Goal: Information Seeking & Learning: Learn about a topic

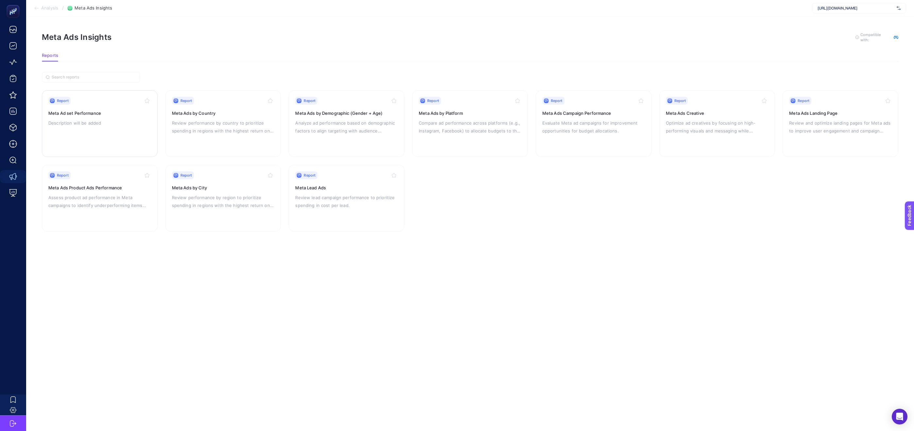
click at [73, 119] on p "Description will be added" at bounding box center [99, 123] width 103 height 8
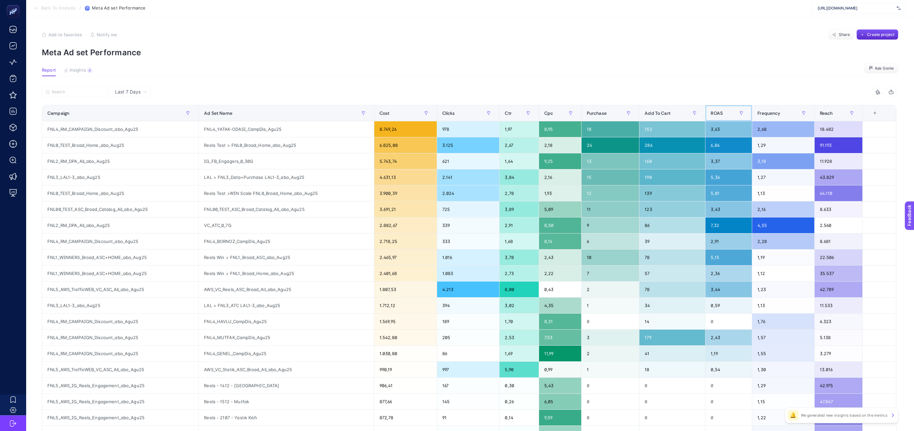
click at [723, 111] on span "ROAS" at bounding box center [717, 112] width 12 height 5
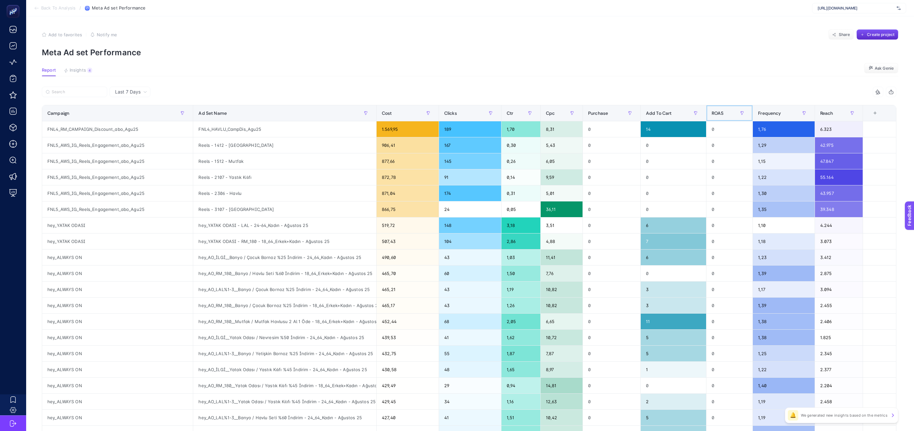
click at [724, 111] on span "ROAS" at bounding box center [718, 112] width 12 height 5
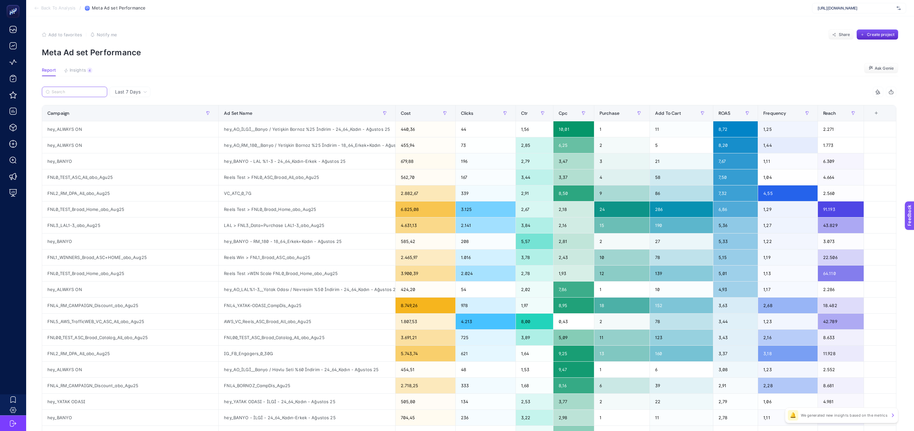
click at [92, 92] on input "Search" at bounding box center [78, 92] width 52 height 5
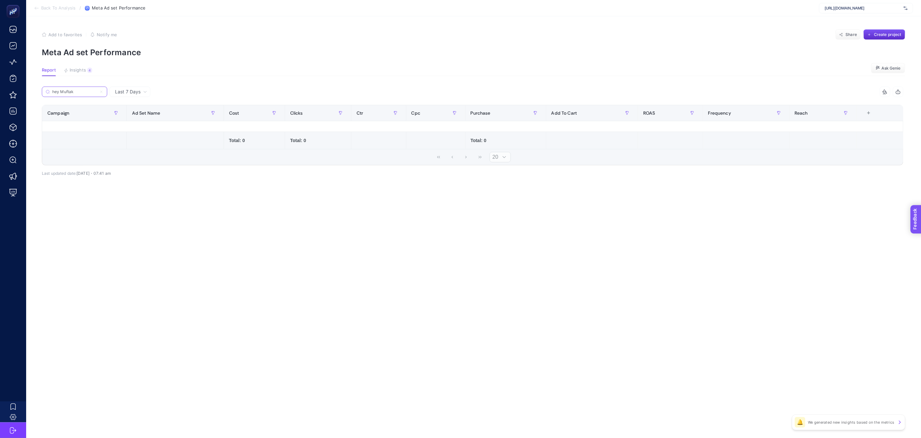
type input "hey Muftak"
click at [889, 237] on span "Feedback" at bounding box center [924, 237] width 21 height 5
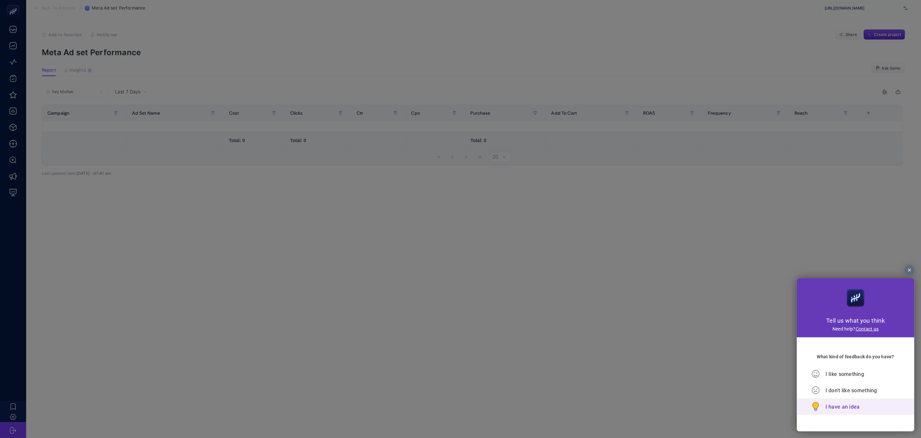
click at [855, 366] on span "I have an idea" at bounding box center [842, 407] width 34 height 6
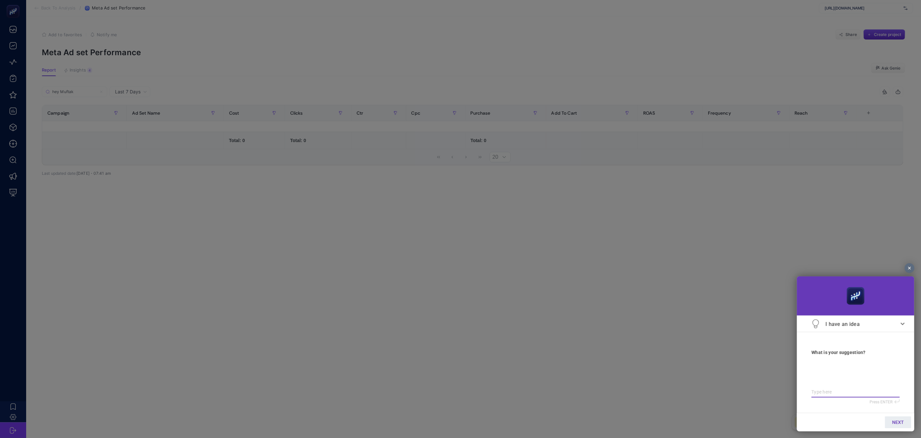
click at [855, 366] on div at bounding box center [855, 377] width 88 height 33
paste textarea "15 yaşa kadar 3milyona kadar 1.⁠ ⁠Kat olmucak Asansörlü olcak Balkonlu olcak Ka…"
type textarea "15 yaşa kadar 3milyona kadar 1.⁠ ⁠Kat olmucak Asansörlü olcak Balkonlu olcak Ka…"
type textarea "a"
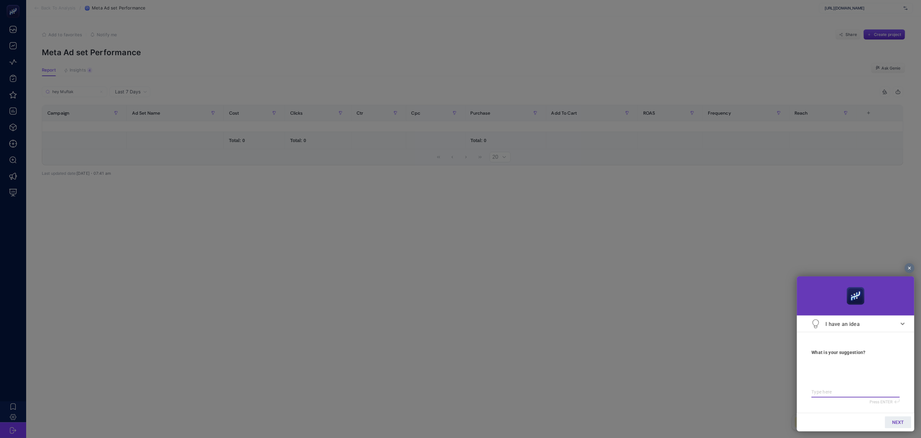
type textarea "a"
type textarea "ar"
type textarea "ara"
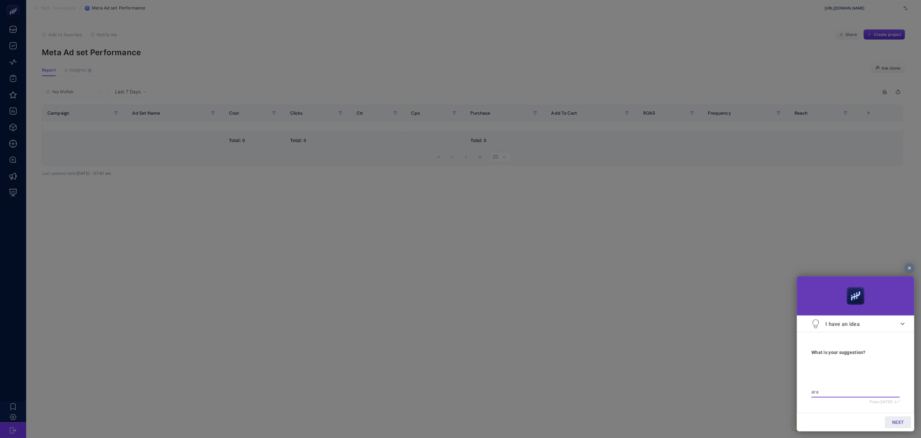
type textarea "[PERSON_NAME]"
type textarea "arama"
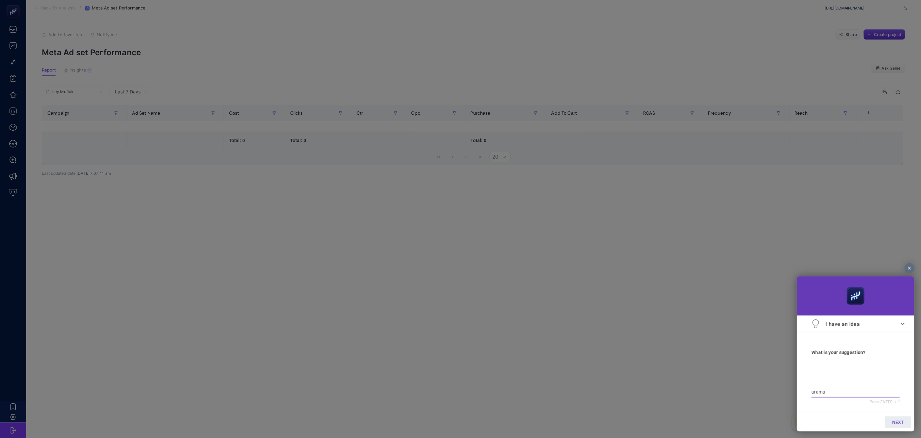
type textarea "arama"
type textarea "[PERSON_NAME]"
type textarea "arama kı"
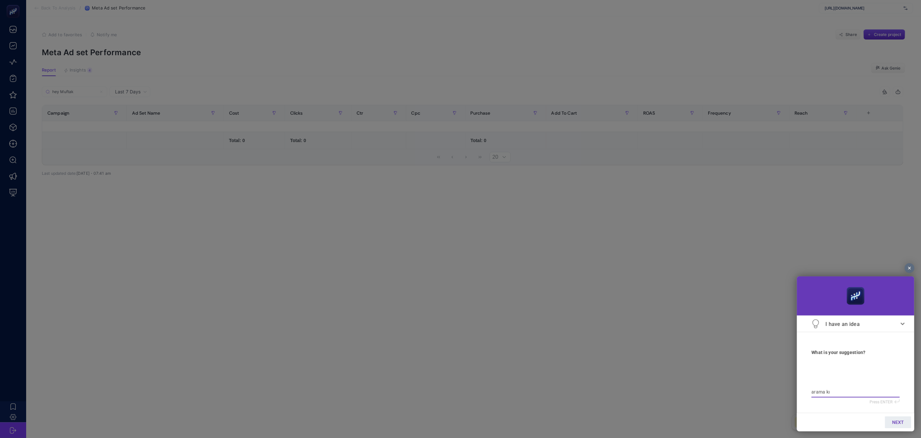
type textarea "arama kıs"
type textarea "arama kısm"
type textarea "arama kısmı"
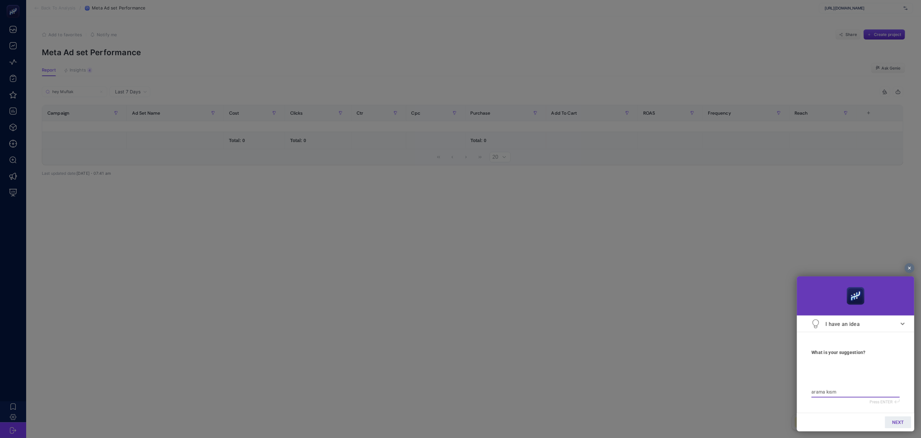
type textarea "arama kısmı"
type textarea "arama kısmı g"
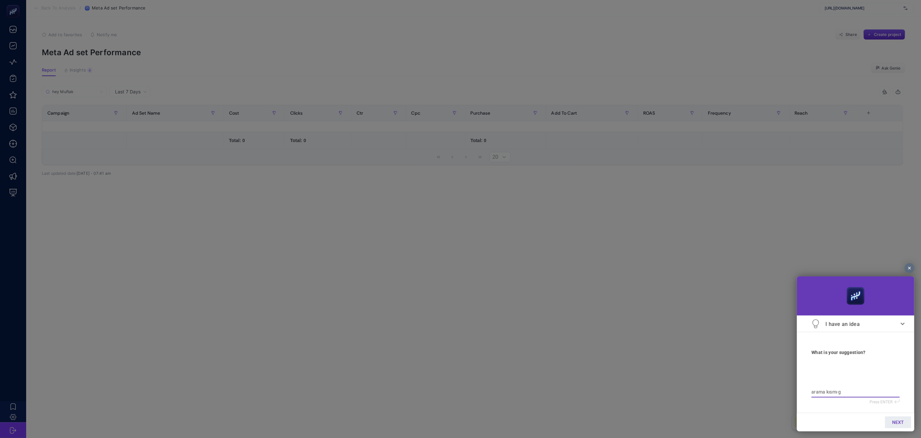
type textarea "arama kısmı ge"
type textarea "arama kısmı gel"
type textarea "arama kısmı geli"
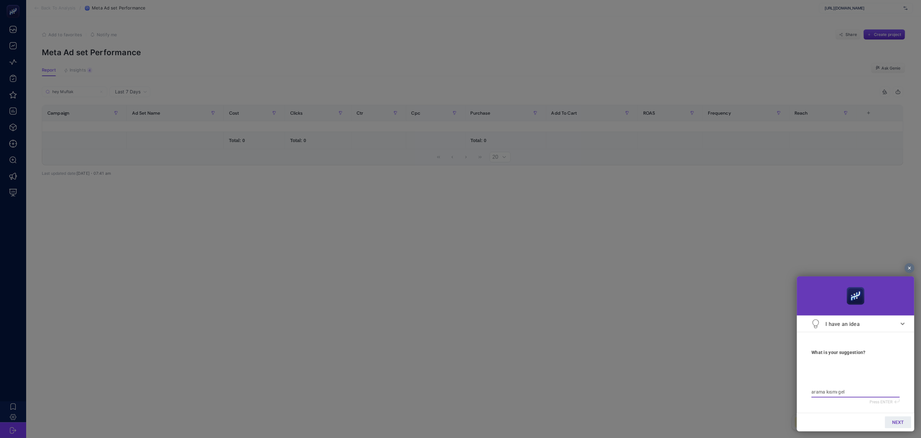
type textarea "arama kısmı geli"
type textarea "arama kısmı geliş"
type textarea "arama kısmı gelişt"
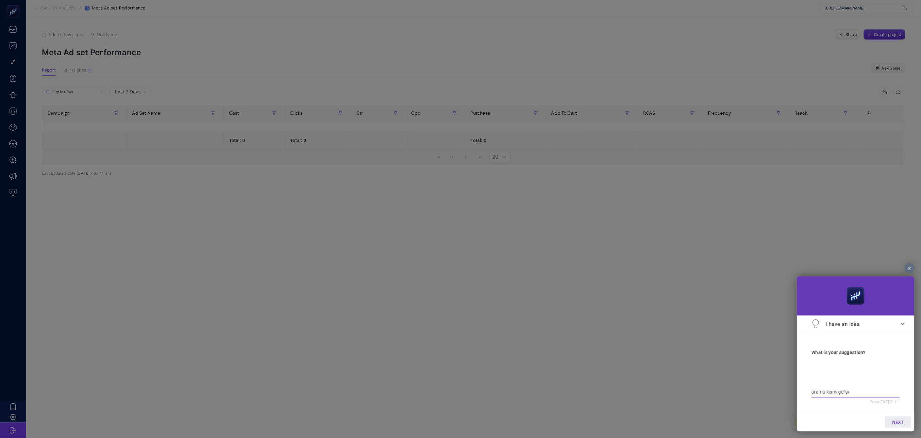
type textarea "arama kısmı gelişti"
type textarea "arama kısmı geliştir"
type textarea "arama kısmı geliştiri"
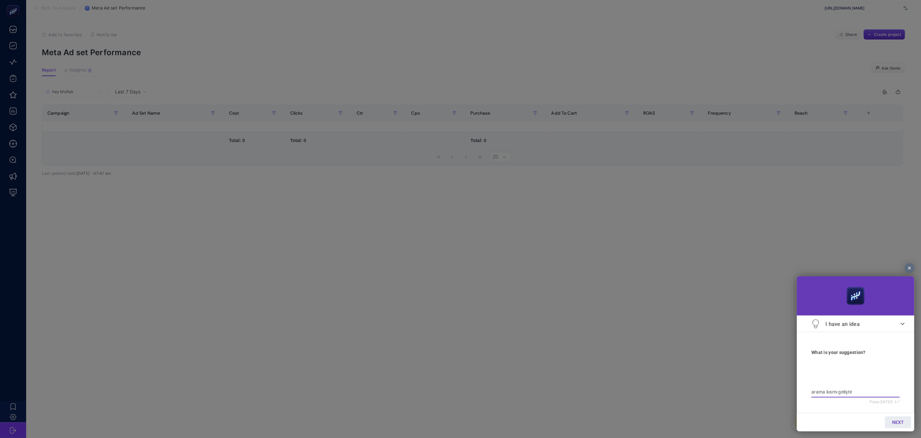
type textarea "arama kısmı geliştiri"
type textarea "arama kısmı geliştiril"
type textarea "arama kısmı geliştirile"
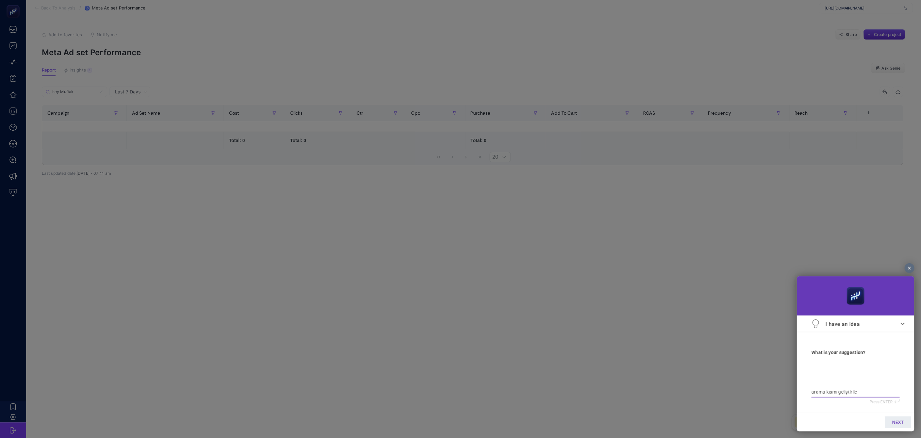
type textarea "arama kısmı geliştirilev"
type textarea "arama kısmı geliştirilevi"
type textarea "arama kısmı geliştirilev"
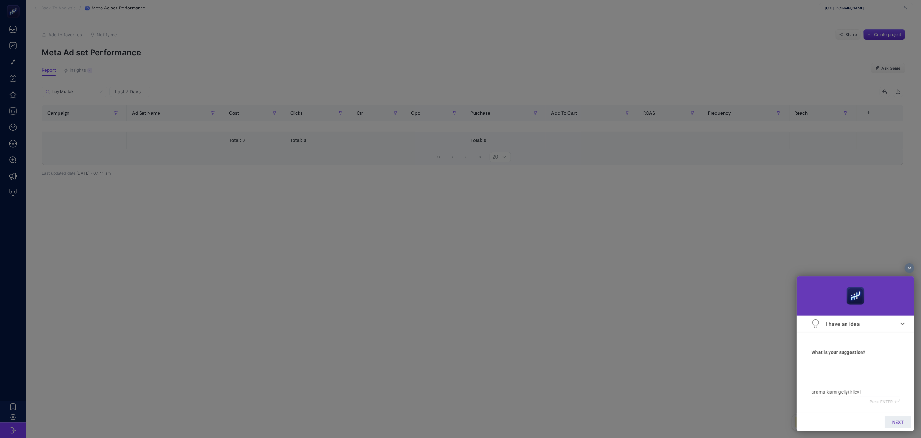
type textarea "arama kısmı geliştirilev"
type textarea "arama kısmı geliştirile"
type textarea "arama kısmı geliştirileb"
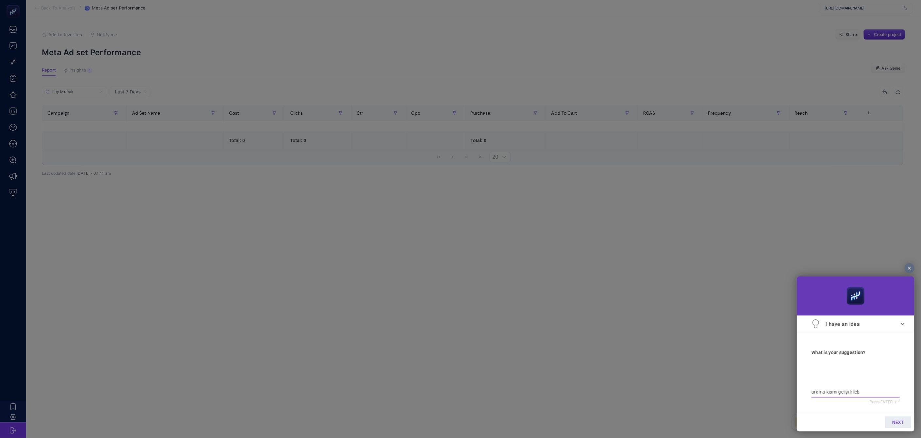
type textarea "arama kısmı geliştirilebi"
type textarea "arama kısmı geliştirilebil"
type textarea "arama kısmı geliştirilebili"
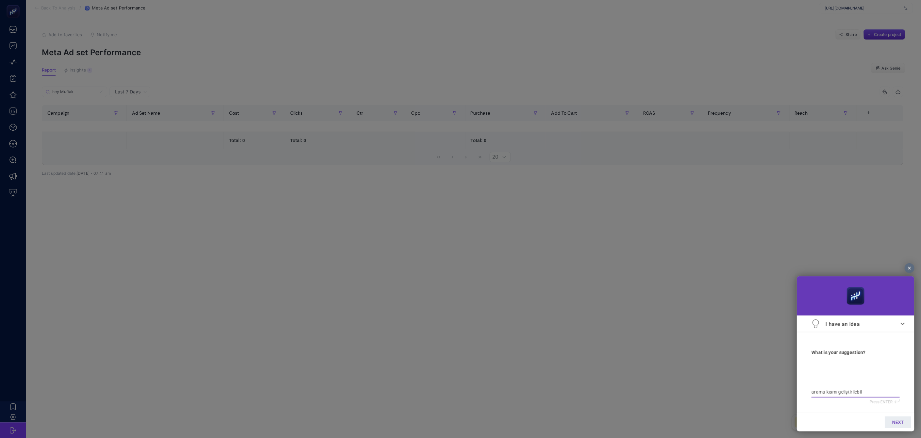
type textarea "arama kısmı geliştirilebili"
type textarea "arama kısmı geliştirilebilir"
type textarea "arama kısmı geliştirilebilirm"
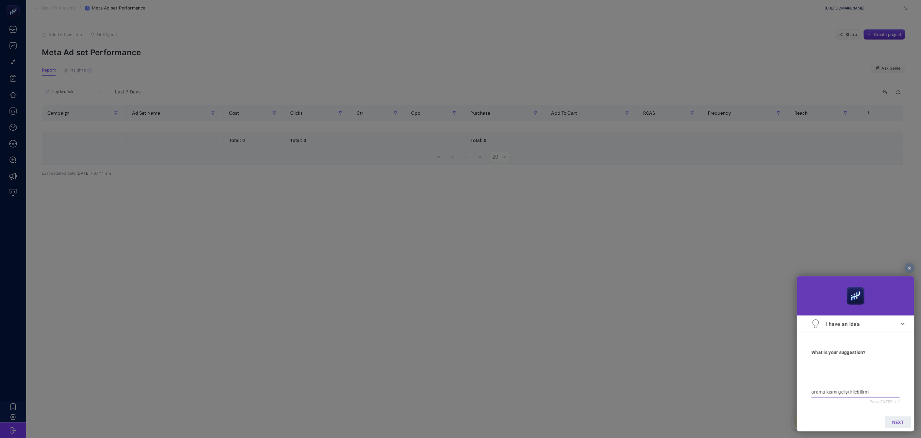
type textarea "arama kısmı geliştirilebilirmi"
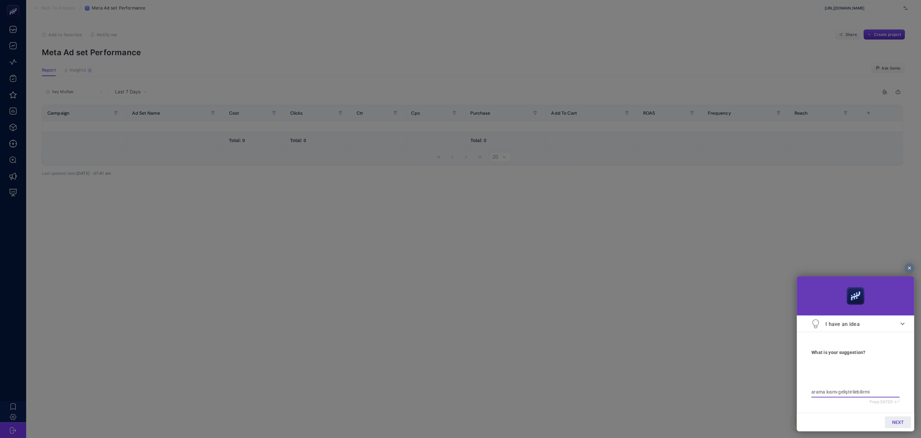
type textarea "arama kısmı geliştirilebilirmi"
type textarea "arama kısmı geliştirilebilirm"
type textarea "arama kısmı geliştirilebilir"
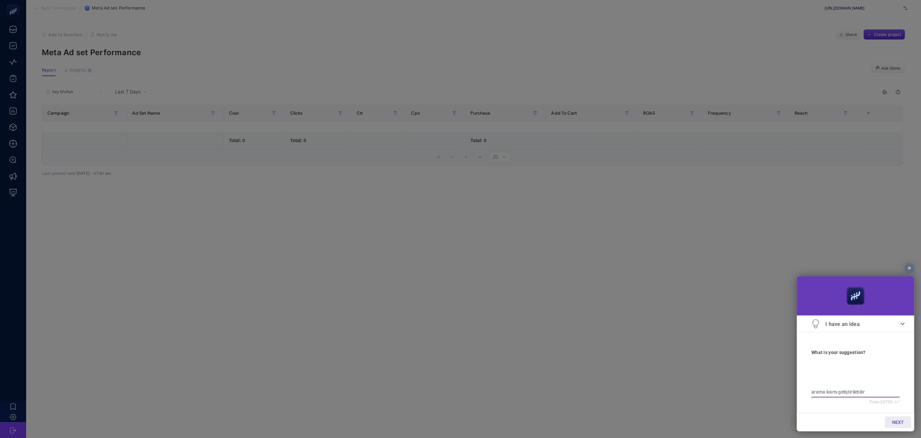
type textarea "arama kısmı geliştirilebilir"
type textarea "arama kısmı geliştirilebilir m"
type textarea "arama kısmı geliştirilebilir mi"
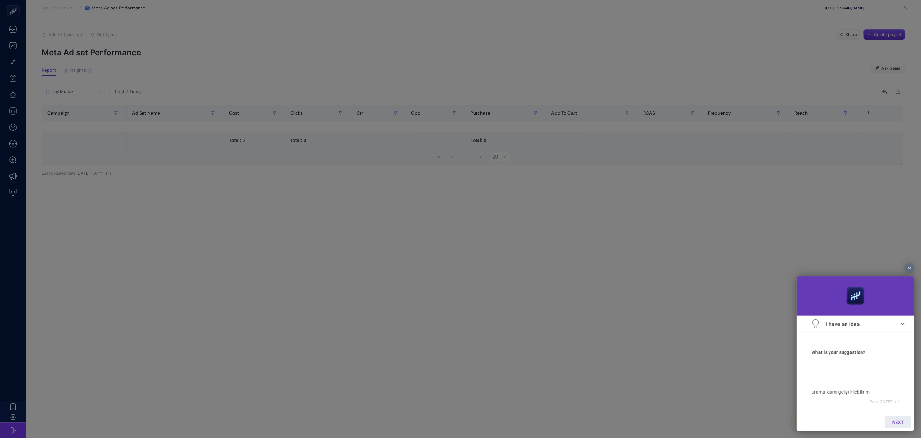
type textarea "arama kısmı geliştirilebilir mi"
click at [889, 366] on span "NEXT" at bounding box center [898, 422] width 12 height 5
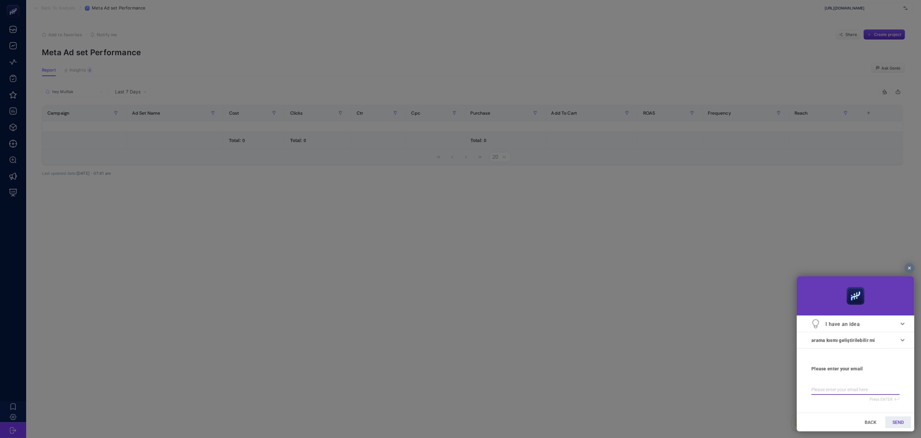
click at [869, 366] on span "BACK" at bounding box center [871, 422] width 12 height 5
click at [880, 366] on textarea "arama kısmı geliştirilebilir mi" at bounding box center [855, 392] width 88 height 6
click at [889, 271] on div at bounding box center [910, 268] width 10 height 10
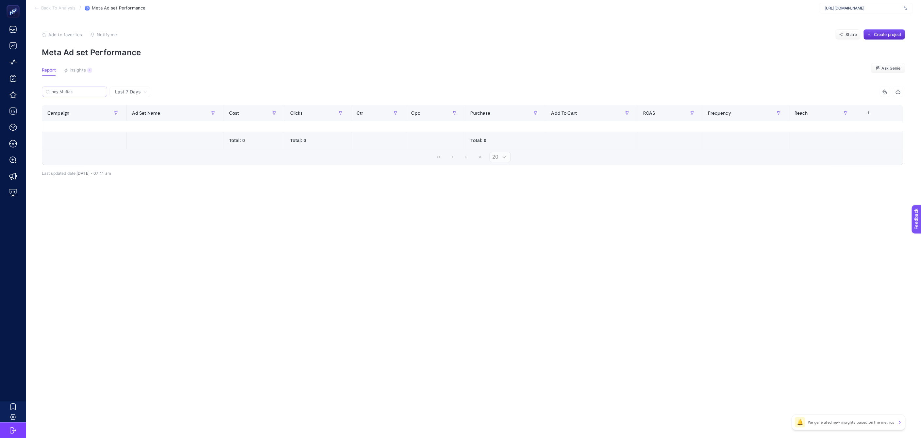
click at [104, 92] on label "hey Muftak" at bounding box center [74, 92] width 65 height 10
click at [103, 92] on input "hey Muftak" at bounding box center [78, 92] width 52 height 5
click at [92, 92] on input "hey Muftak" at bounding box center [74, 92] width 44 height 5
click at [73, 88] on label "hey Muftak" at bounding box center [74, 92] width 65 height 10
click at [73, 90] on input "hey Muftak" at bounding box center [74, 92] width 44 height 5
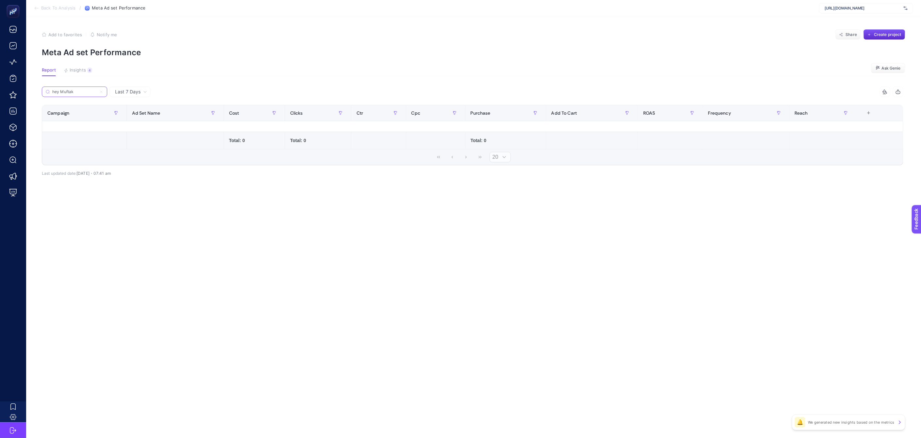
click at [81, 90] on input "hey Muftak" at bounding box center [74, 92] width 44 height 5
click at [69, 93] on input "hey Muftak" at bounding box center [74, 92] width 44 height 5
click at [82, 91] on input "hey Muftak" at bounding box center [74, 92] width 44 height 5
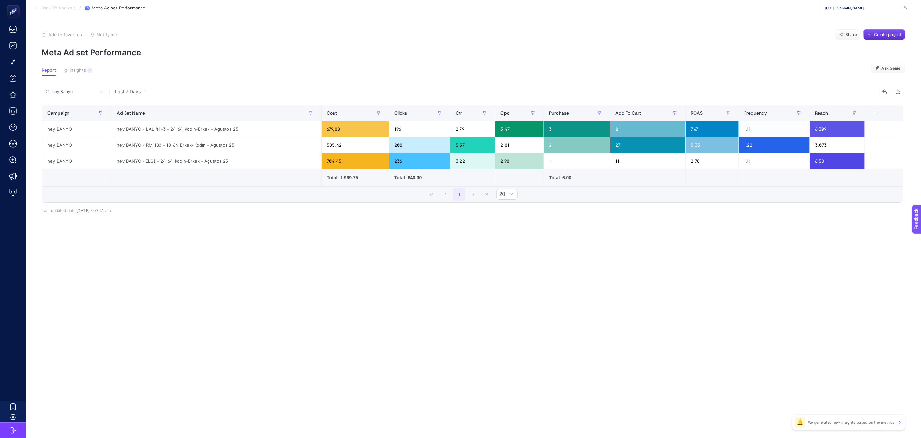
click at [731, 171] on td at bounding box center [711, 177] width 53 height 17
drag, startPoint x: 574, startPoint y: 176, endPoint x: 679, endPoint y: 177, distance: 105.2
click at [679, 177] on tr "Total: 1.969.75 Total: 640.00 Total: 6.00" at bounding box center [472, 177] width 861 height 17
click at [714, 176] on td at bounding box center [711, 177] width 53 height 17
click at [889, 94] on div at bounding box center [885, 91] width 12 height 5
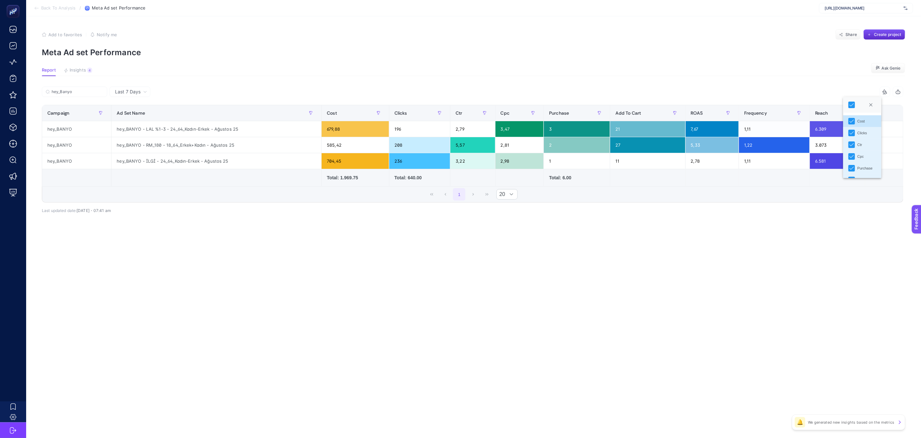
click at [889, 92] on icon "button" at bounding box center [898, 91] width 5 height 5
click at [840, 11] on div "[URL][DOMAIN_NAME]" at bounding box center [866, 8] width 94 height 10
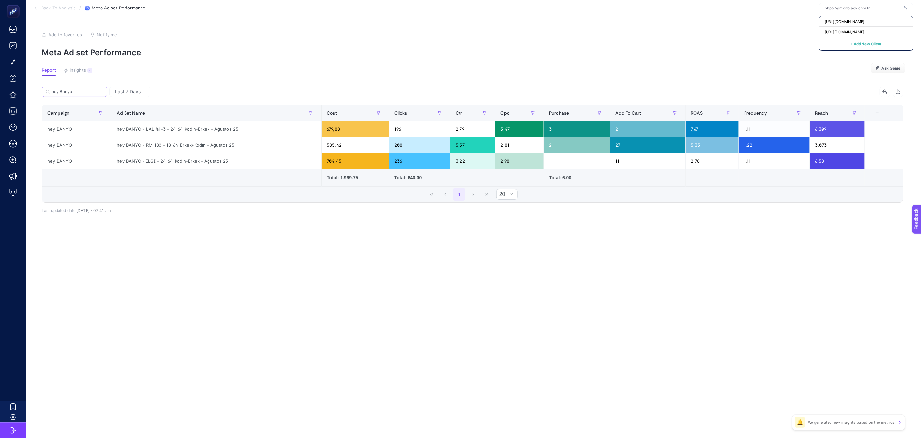
click at [77, 90] on input "hey_Banyo" at bounding box center [78, 92] width 52 height 5
drag, startPoint x: 68, startPoint y: 92, endPoint x: 75, endPoint y: 85, distance: 10.4
click at [76, 92] on input "hey_Banyo" at bounding box center [74, 92] width 44 height 5
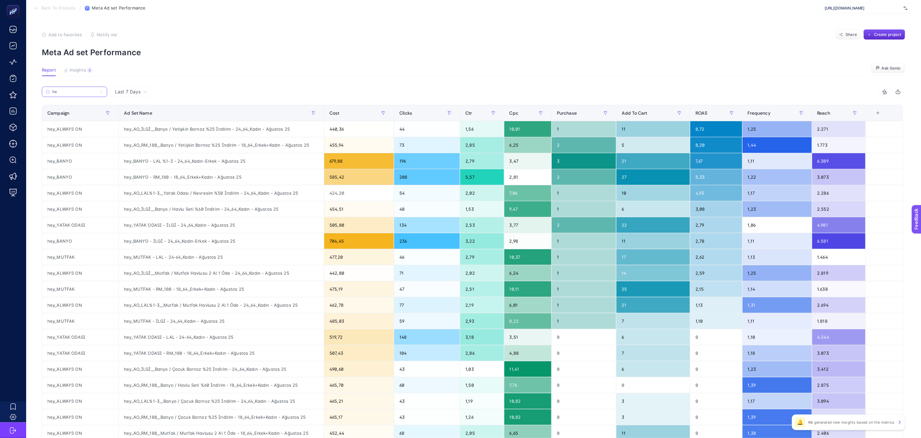
type input "h"
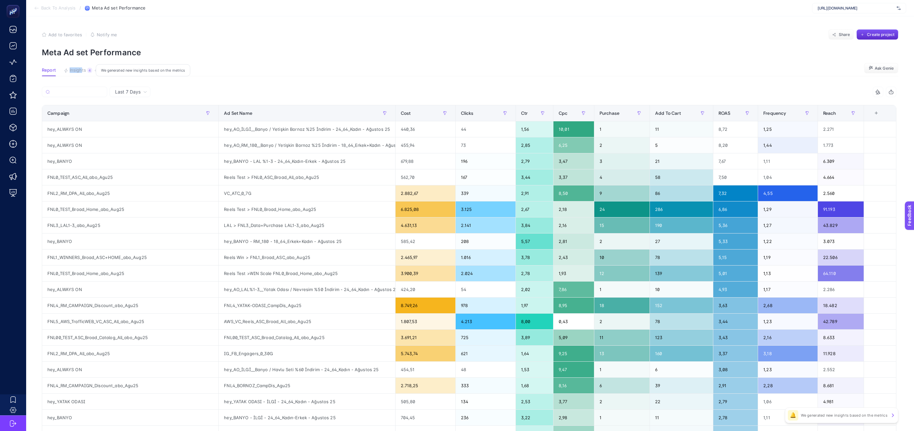
click at [82, 68] on article "Add to favorites false Notify me Share Create project Meta Ad set Performance R…" at bounding box center [470, 271] width 888 height 511
click at [81, 72] on span "Insights" at bounding box center [78, 70] width 16 height 5
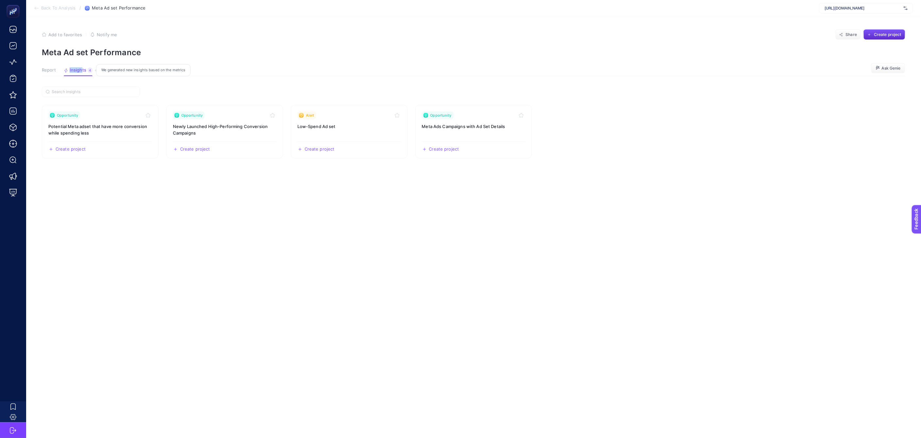
click at [83, 69] on span "Insights" at bounding box center [78, 70] width 17 height 5
click at [100, 129] on h3 "Potential Meta adset that have more conversion while spending less" at bounding box center [100, 129] width 104 height 13
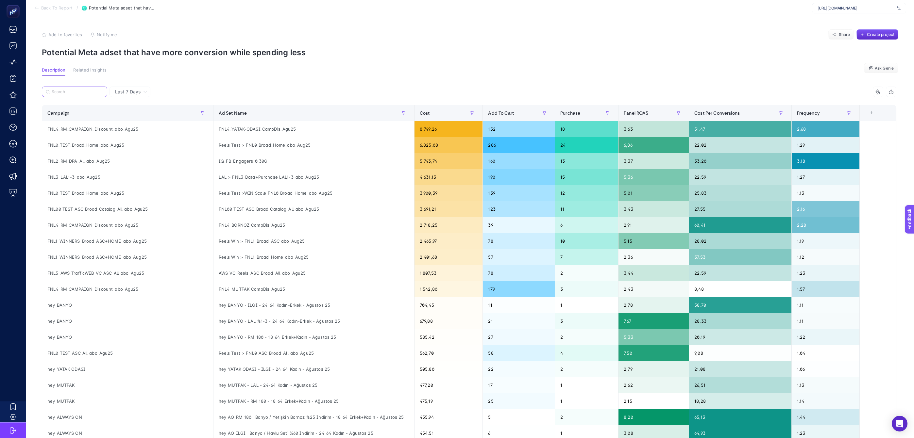
click at [77, 91] on input "Search" at bounding box center [78, 92] width 52 height 5
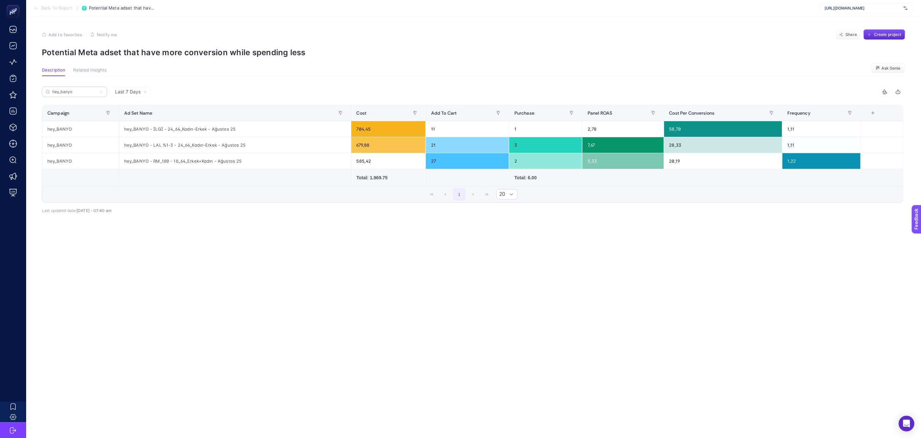
click at [81, 94] on label "hey_banyo" at bounding box center [74, 92] width 65 height 10
click at [81, 94] on input "hey_banyo" at bounding box center [74, 92] width 44 height 5
click at [80, 91] on input "hey_banyo" at bounding box center [74, 92] width 44 height 5
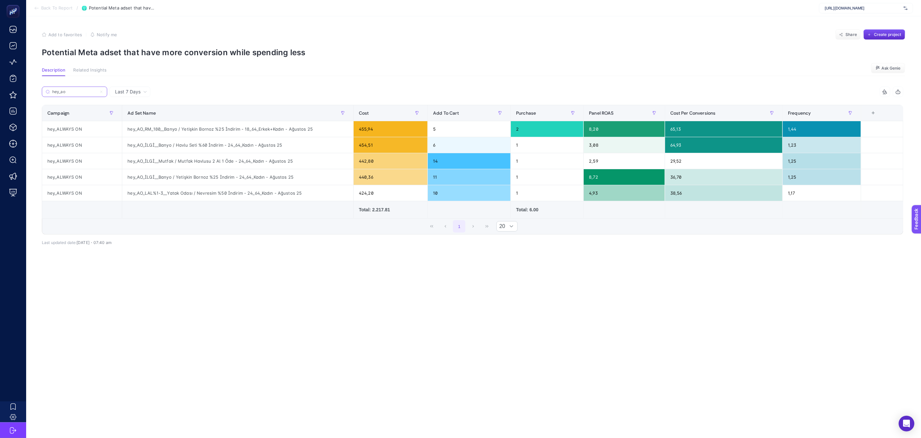
type input "hey_ao"
click at [76, 94] on label "hey_ao" at bounding box center [74, 92] width 65 height 10
click at [76, 94] on input "hey_ao" at bounding box center [74, 92] width 44 height 5
click at [61, 8] on span "Back To Report" at bounding box center [56, 8] width 31 height 5
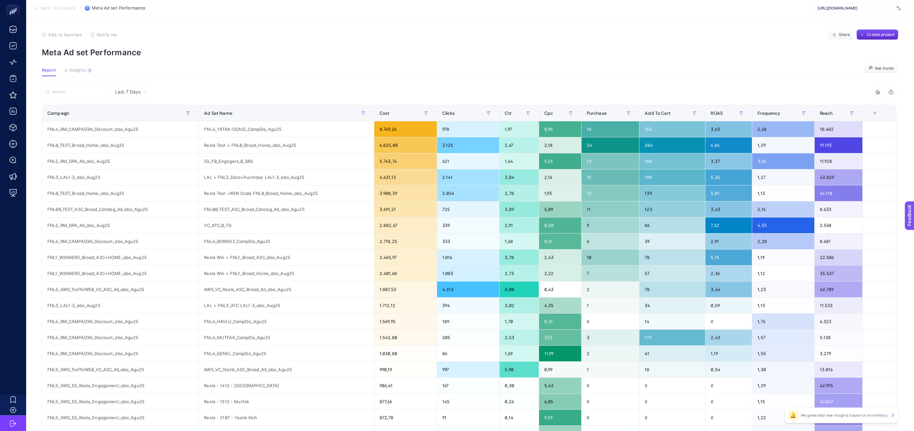
click at [72, 66] on article "Add to favorites false Notify me Share Create project Meta Ad set Performance R…" at bounding box center [470, 271] width 888 height 511
click at [82, 73] on button "Insights 4 We generated new insights based on the metrics" at bounding box center [78, 72] width 28 height 8
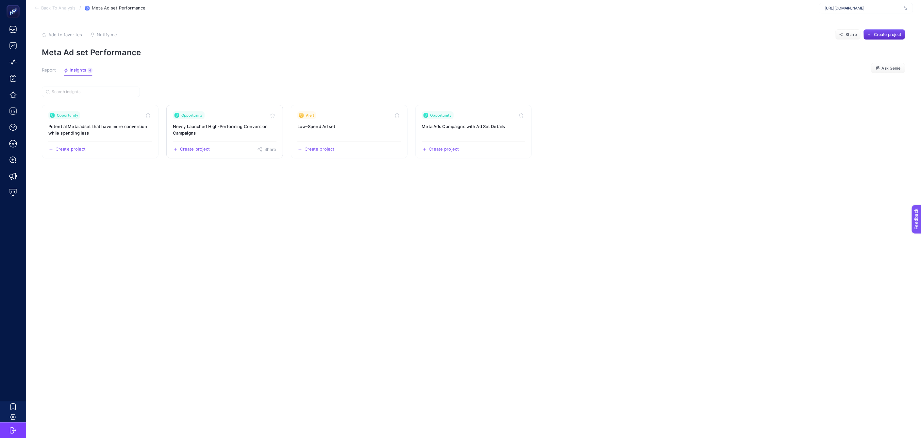
click at [212, 132] on h3 "Newly Launched High-Performing Conversion Campaigns" at bounding box center [225, 129] width 104 height 13
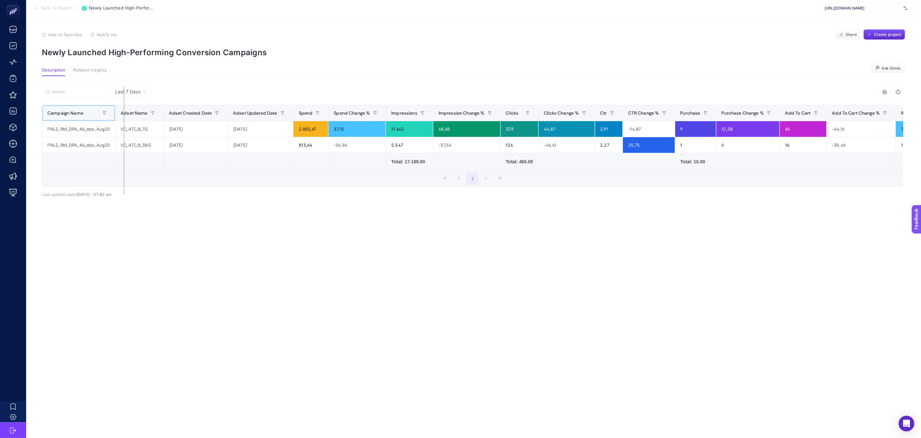
drag, startPoint x: 114, startPoint y: 115, endPoint x: 124, endPoint y: 114, distance: 9.8
click at [124, 114] on div "16 items selected Campaign Name Adset Name Adset Created Date Adset Updated Dat…" at bounding box center [473, 137] width 862 height 100
click at [123, 90] on span "Last 7 Days" at bounding box center [127, 92] width 25 height 7
click at [134, 107] on li "Last 7 Days" at bounding box center [129, 106] width 37 height 12
click at [45, 6] on span "Back To Report" at bounding box center [56, 8] width 31 height 5
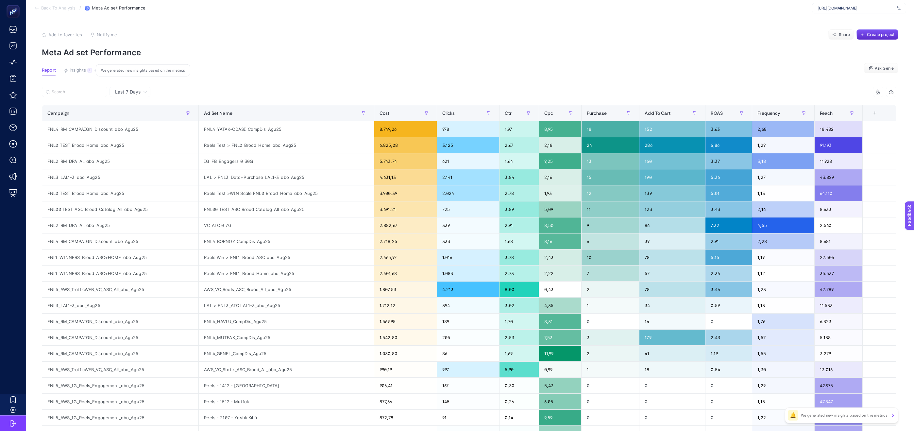
click at [77, 69] on span "Insights" at bounding box center [78, 70] width 16 height 5
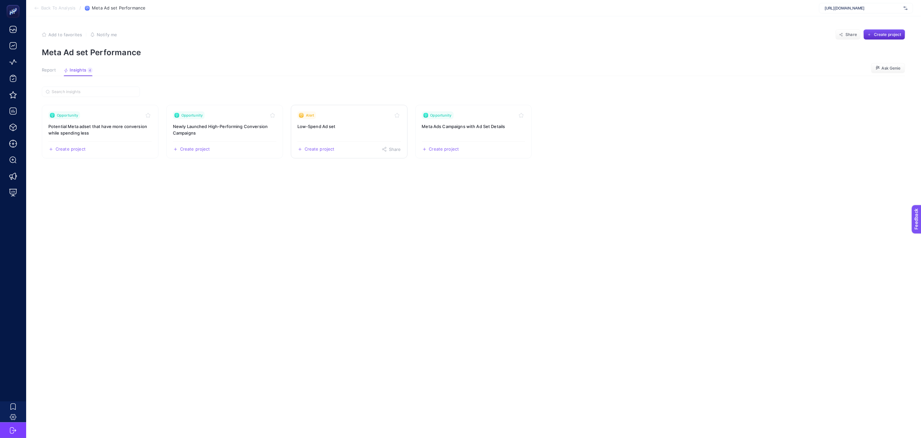
click at [361, 133] on link "Alert Low-Spend Ad set Create project Share" at bounding box center [349, 132] width 117 height 54
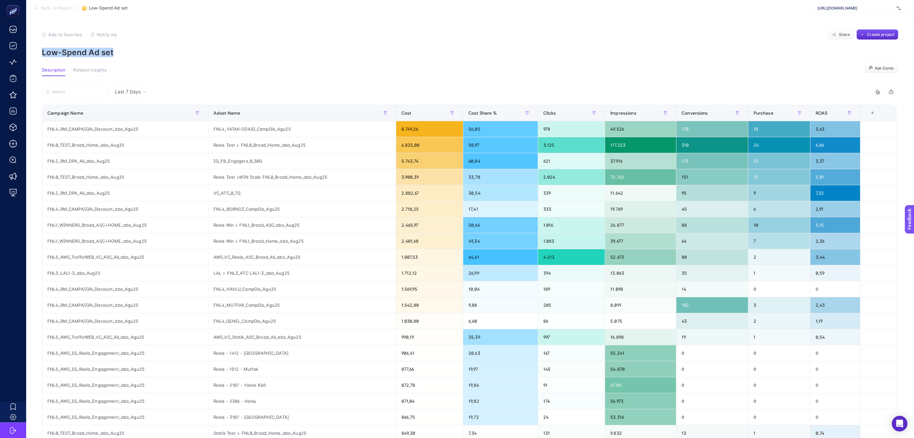
drag, startPoint x: 113, startPoint y: 52, endPoint x: 36, endPoint y: 52, distance: 77.8
click at [36, 52] on article "Add to favorites false Notify me Share Create project Low-Spend Ad set Descript…" at bounding box center [470, 274] width 888 height 516
copy p "Low-Spend Ad set"
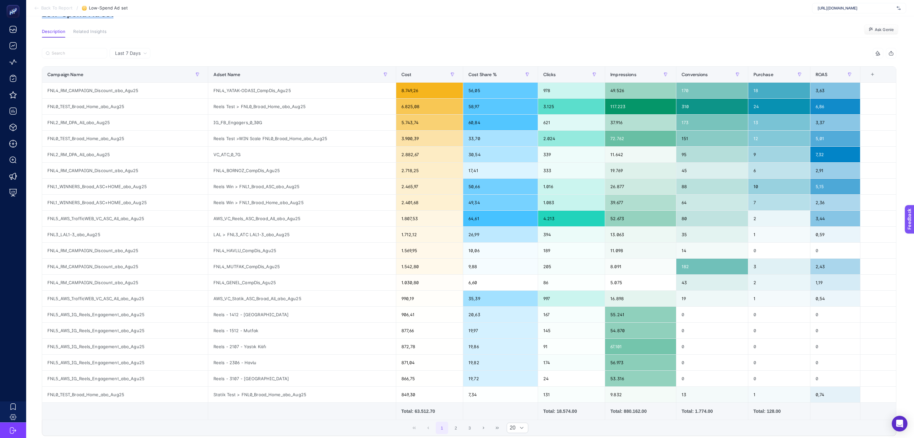
scroll to position [52, 0]
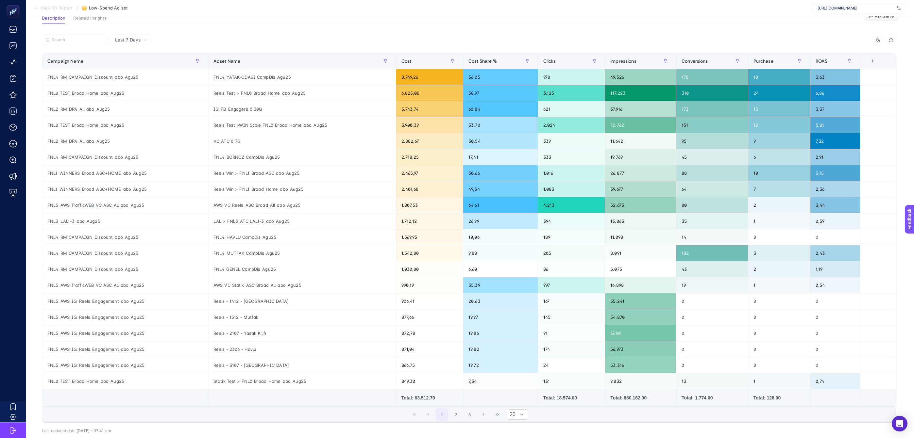
click at [131, 37] on span "Last 7 Days" at bounding box center [127, 40] width 25 height 7
click at [171, 38] on div at bounding box center [255, 42] width 427 height 14
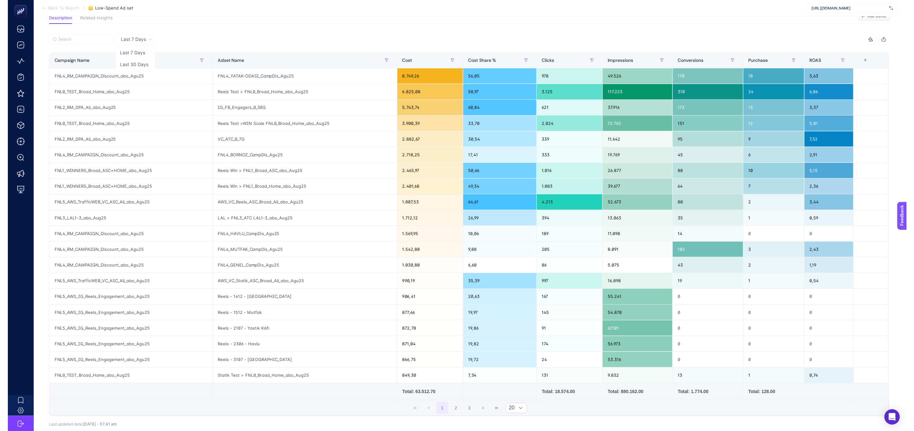
scroll to position [0, 0]
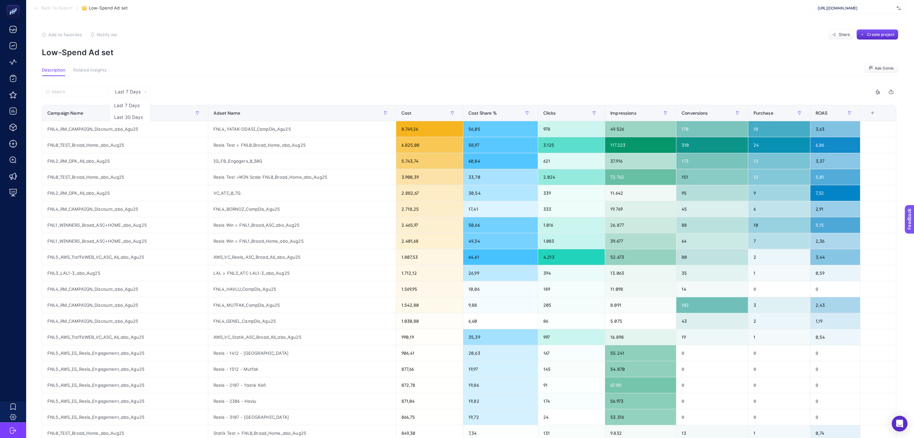
click at [37, 7] on icon at bounding box center [36, 8] width 5 height 5
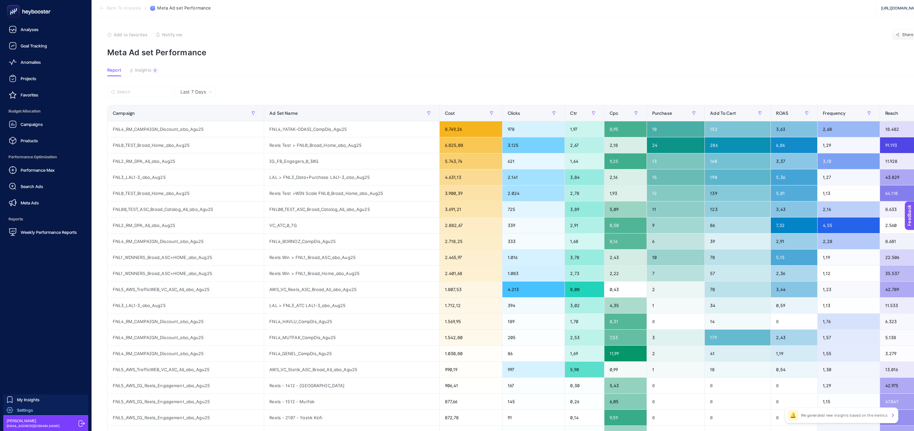
click at [19, 366] on span "Settings" at bounding box center [25, 409] width 16 height 5
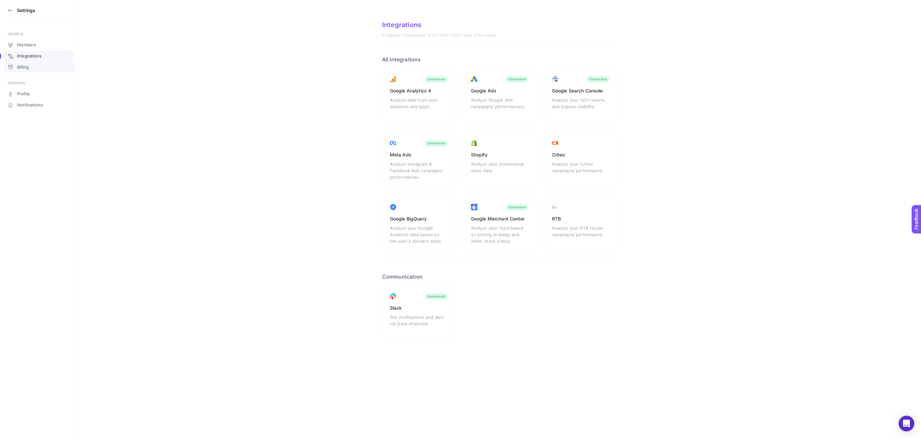
click at [25, 68] on span "Billing" at bounding box center [23, 67] width 12 height 5
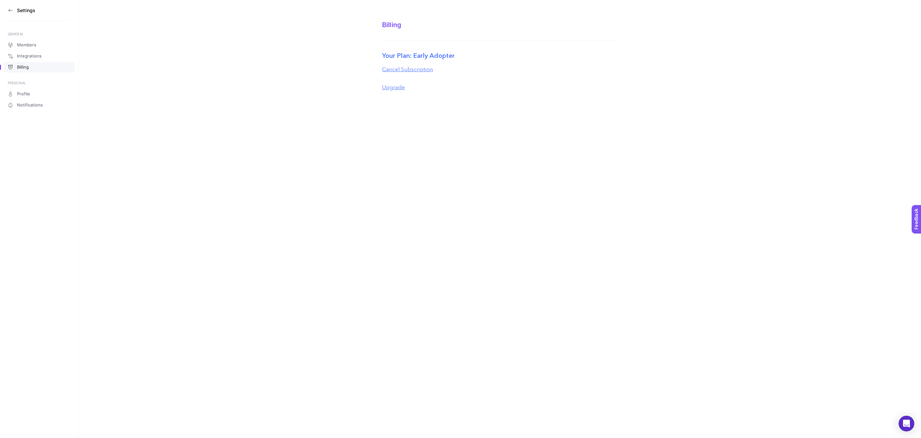
click at [8, 14] on section "Settings" at bounding box center [39, 10] width 63 height 21
click at [9, 7] on section "Settings" at bounding box center [39, 10] width 63 height 21
click at [11, 9] on icon at bounding box center [10, 10] width 5 height 5
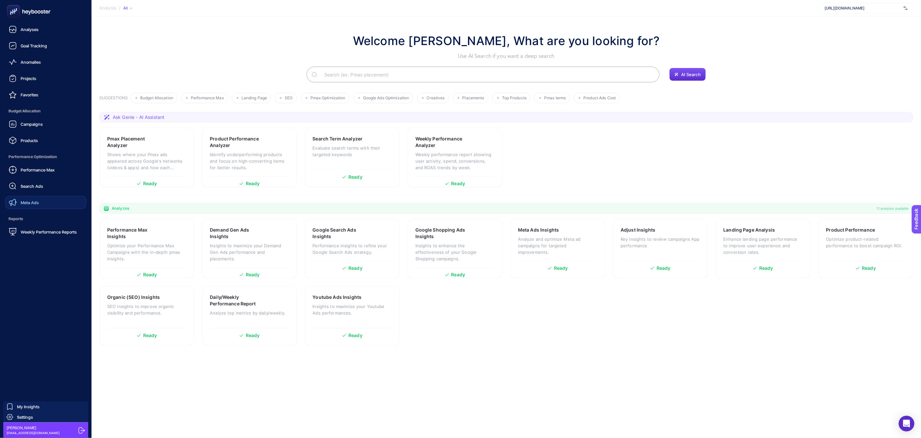
click at [35, 200] on span "Meta Ads" at bounding box center [30, 202] width 18 height 5
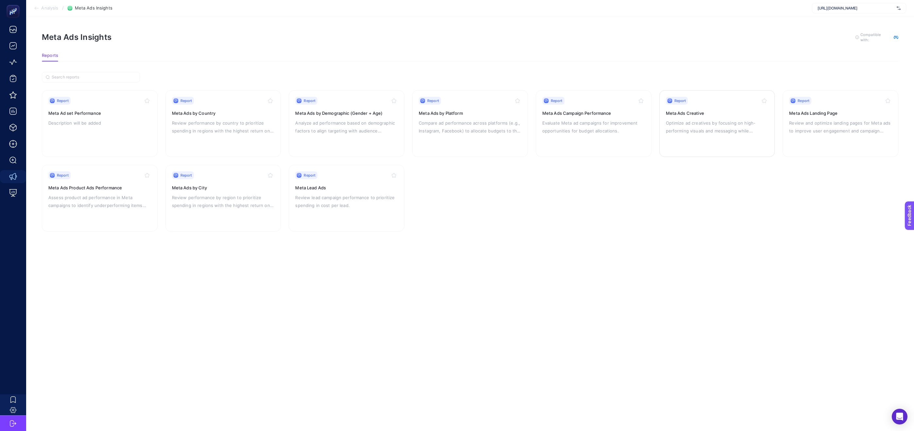
click at [686, 126] on p "Optimize ad creatives by focusing on high-performing visuals and messaging whil…" at bounding box center [717, 127] width 103 height 16
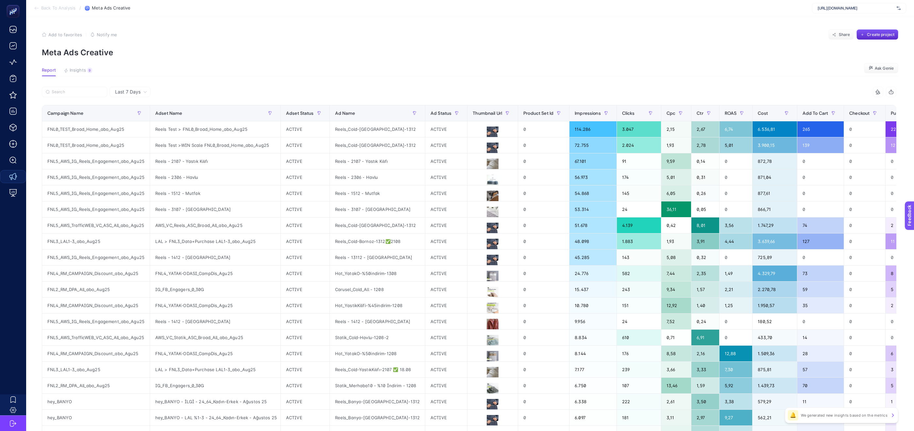
scroll to position [0, 5]
click at [726, 116] on div "ROAS" at bounding box center [736, 113] width 23 height 10
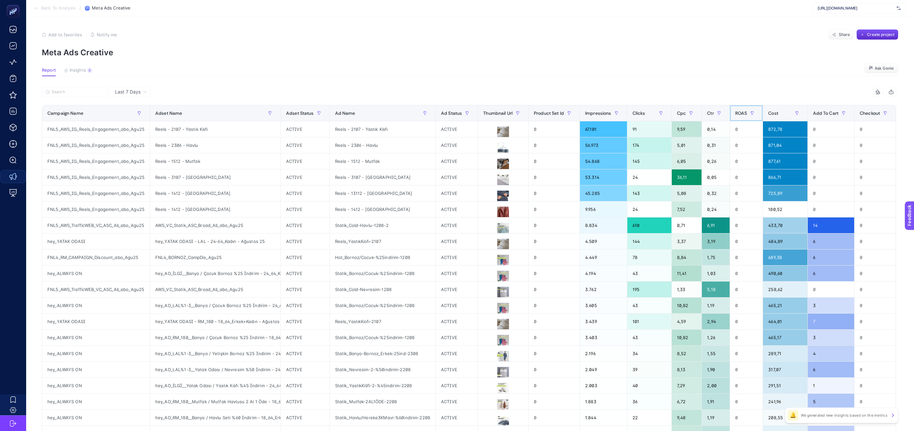
click at [742, 114] on span "ROAS" at bounding box center [741, 112] width 12 height 5
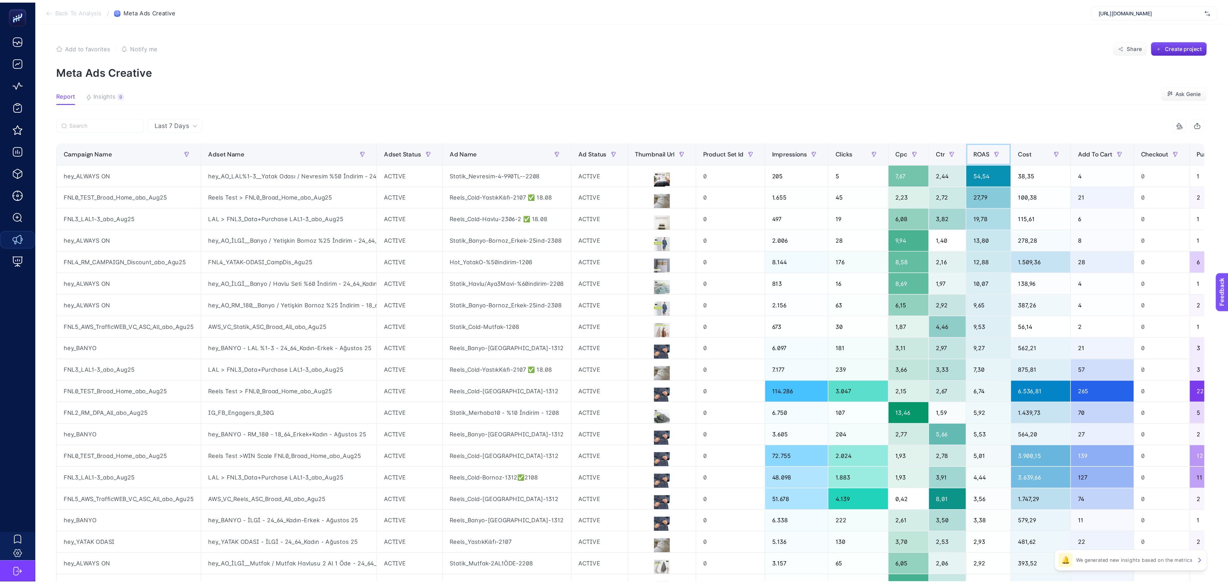
scroll to position [0, 0]
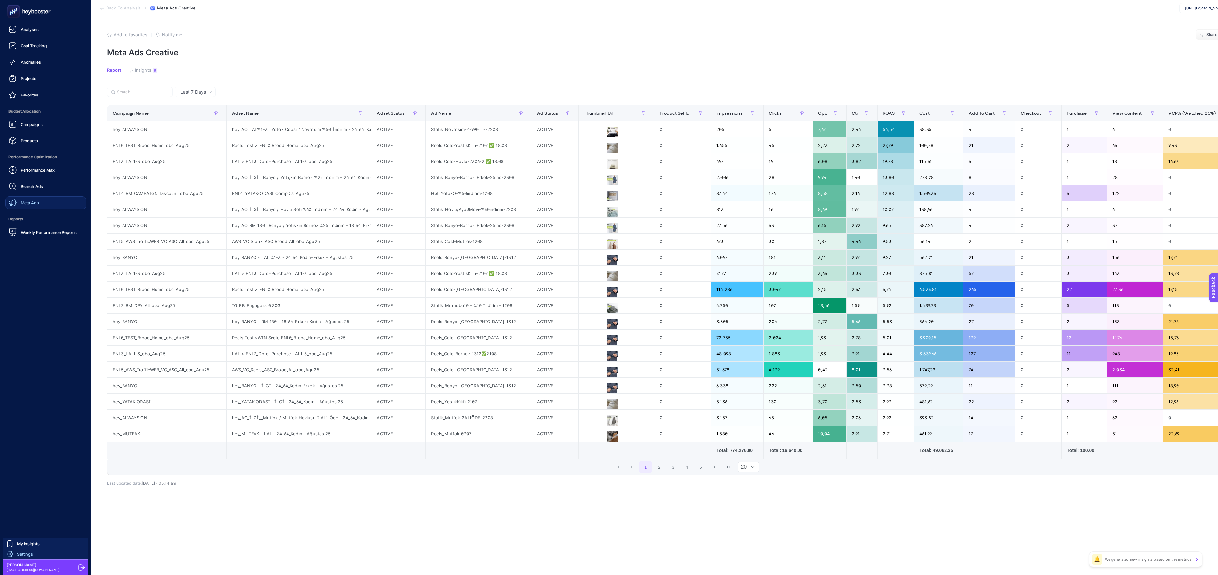
click at [53, 366] on link "Settings" at bounding box center [45, 553] width 85 height 10
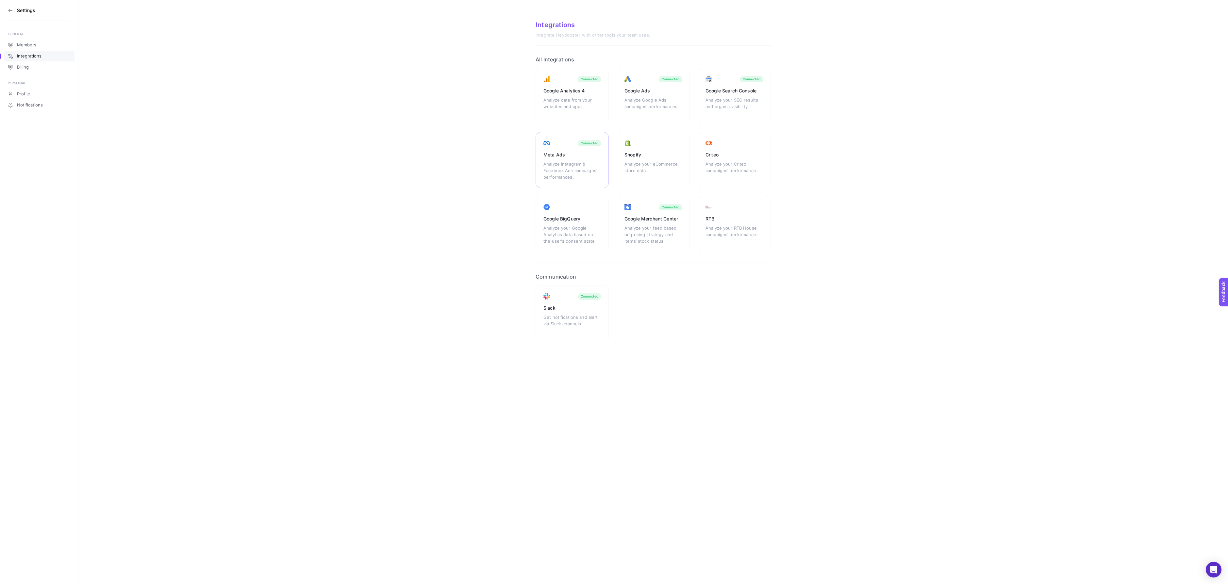
click at [577, 176] on div "Analyze Instagram & Facebook Ads campaigns’ performances." at bounding box center [573, 171] width 58 height 20
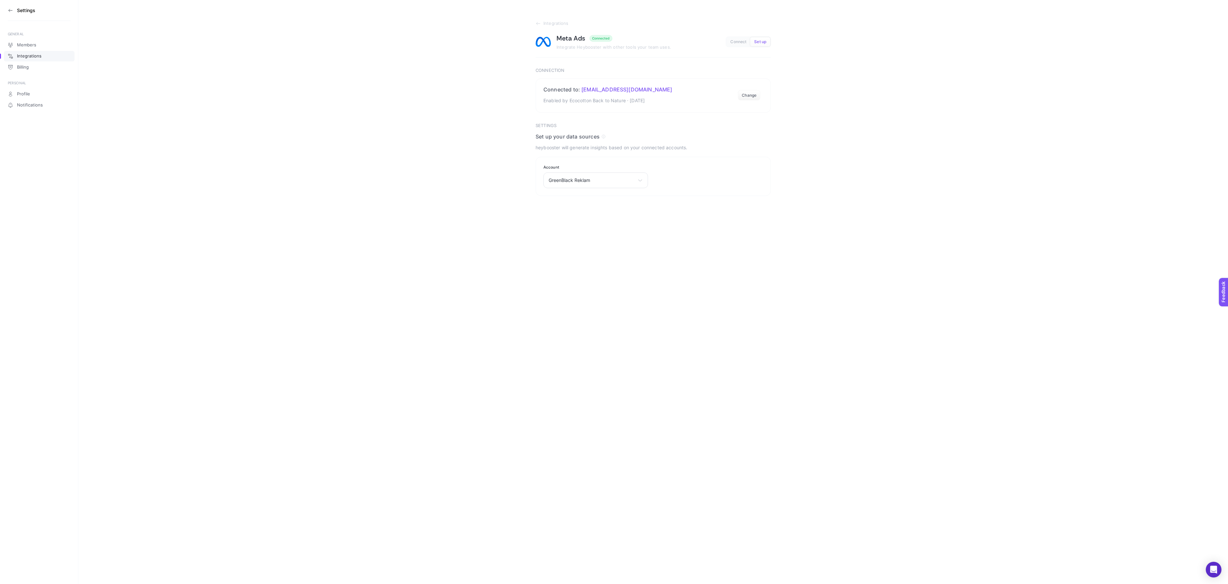
click at [12, 9] on icon at bounding box center [10, 10] width 5 height 5
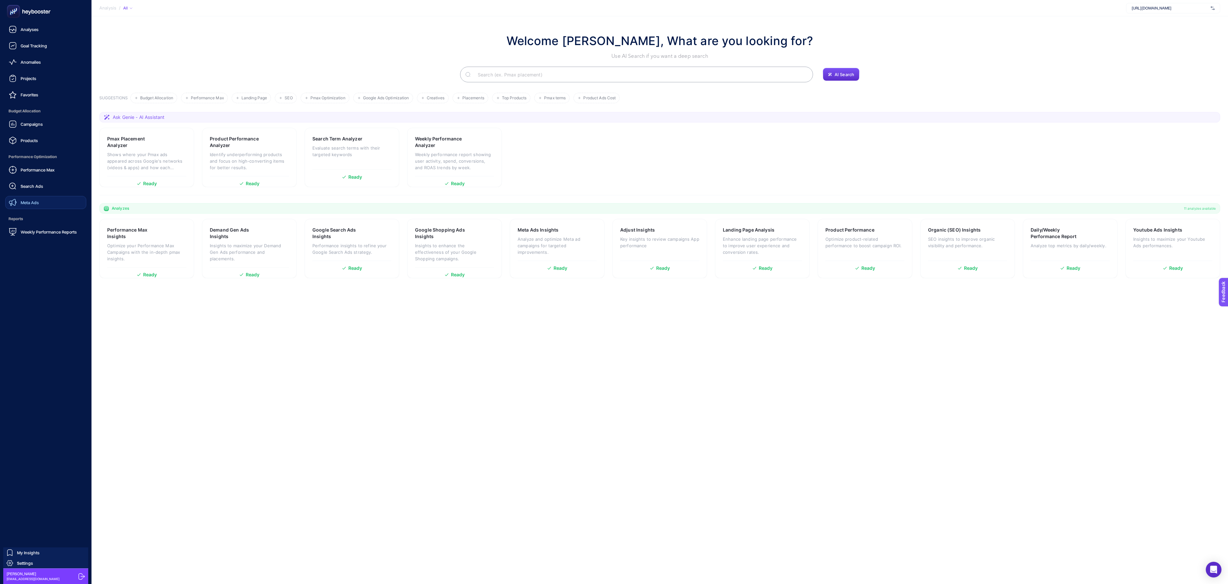
click at [30, 207] on link "Meta Ads" at bounding box center [45, 202] width 81 height 13
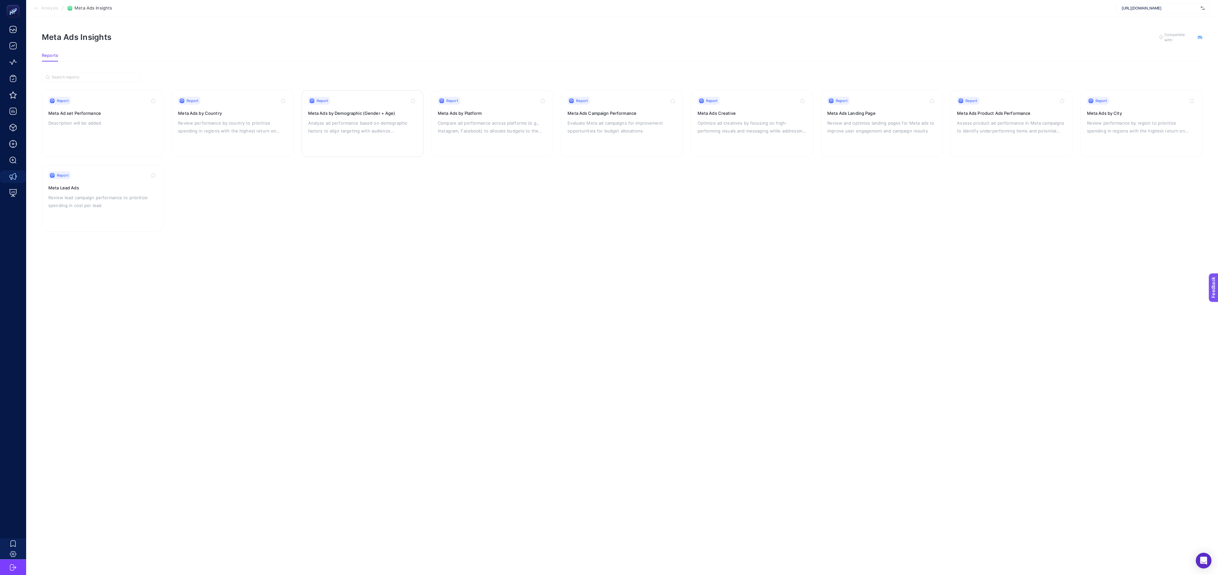
click at [356, 122] on p "Analyze ad performance based on demographic factors to align targeting with aud…" at bounding box center [362, 127] width 109 height 16
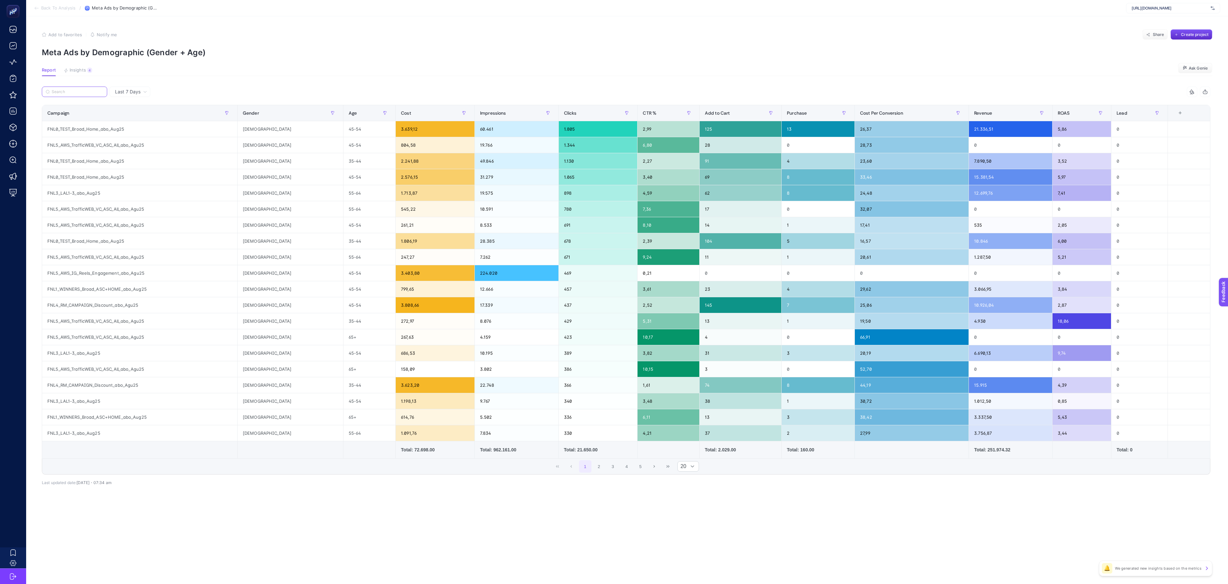
click at [78, 93] on input "Search" at bounding box center [78, 92] width 52 height 5
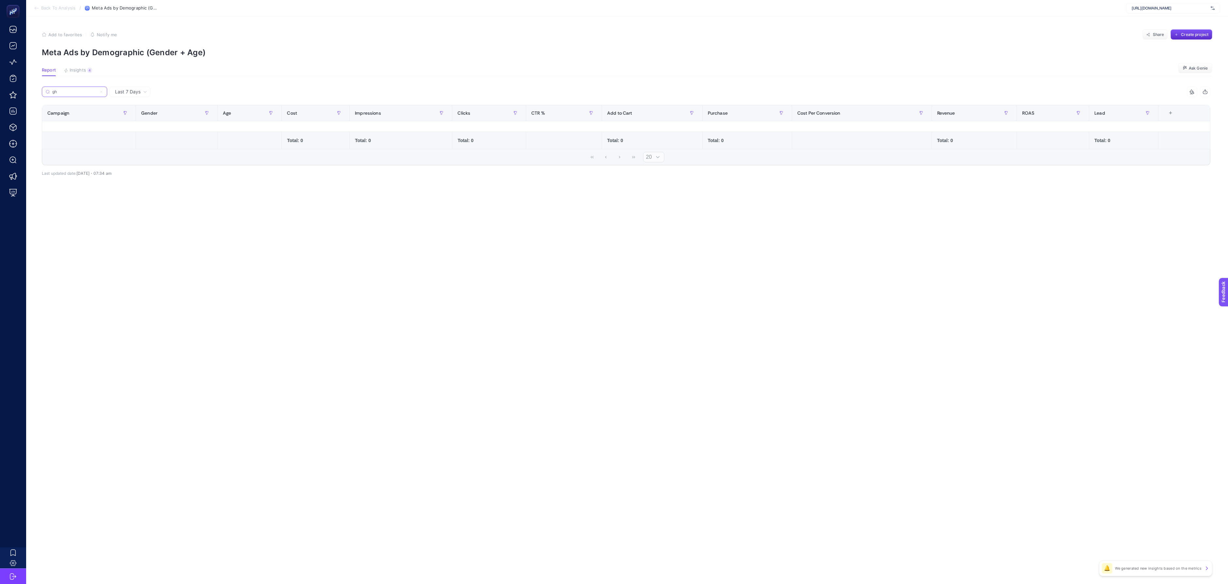
type input "g"
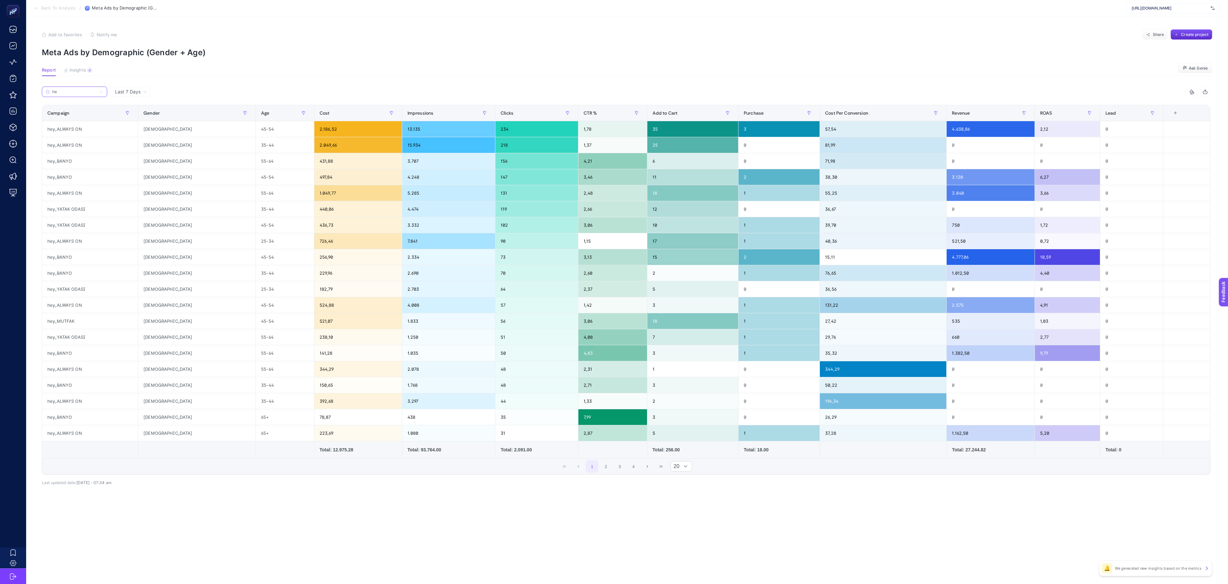
type input "h"
click at [889, 112] on div "ROAS" at bounding box center [1067, 113] width 55 height 10
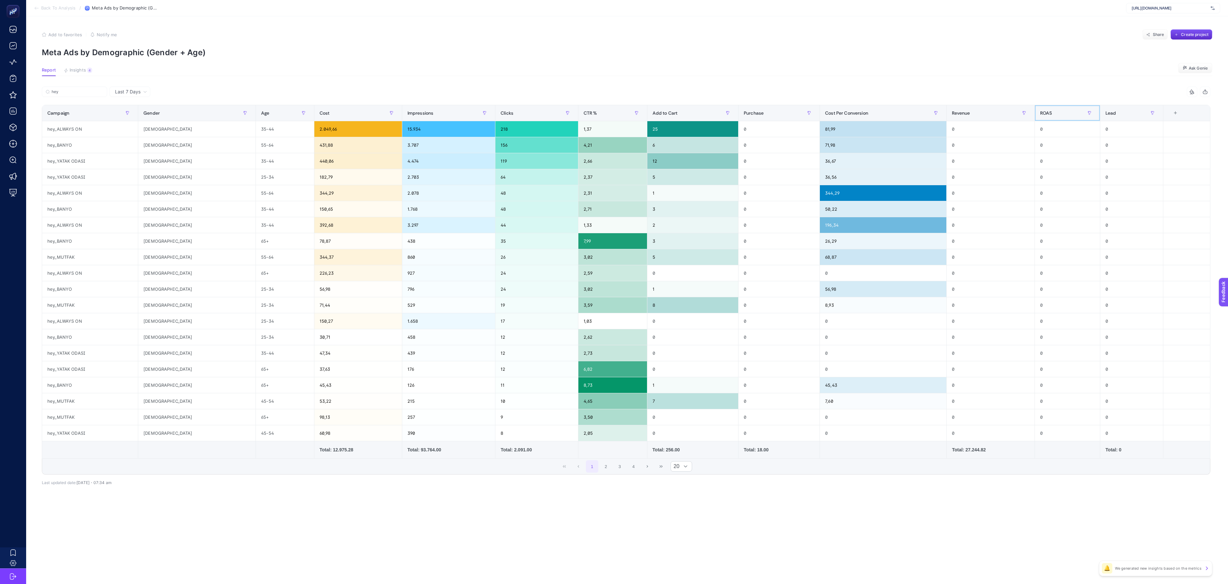
click at [889, 112] on div "ROAS" at bounding box center [1067, 113] width 55 height 10
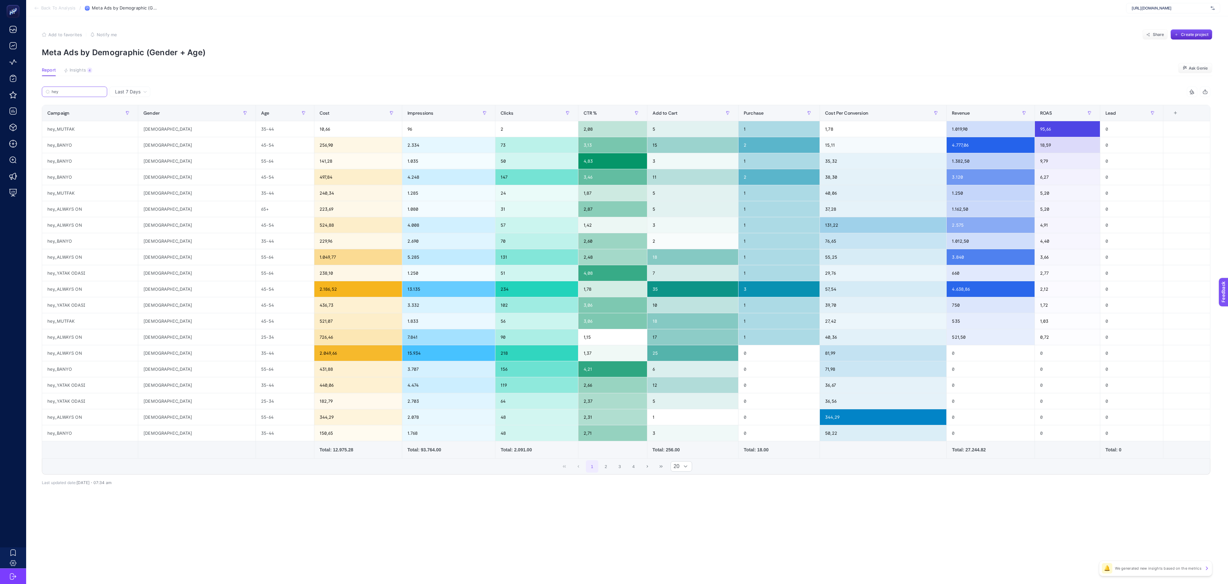
click at [95, 90] on input "hey" at bounding box center [78, 92] width 52 height 5
click at [95, 90] on input "hey" at bounding box center [74, 92] width 44 height 5
type input "g"
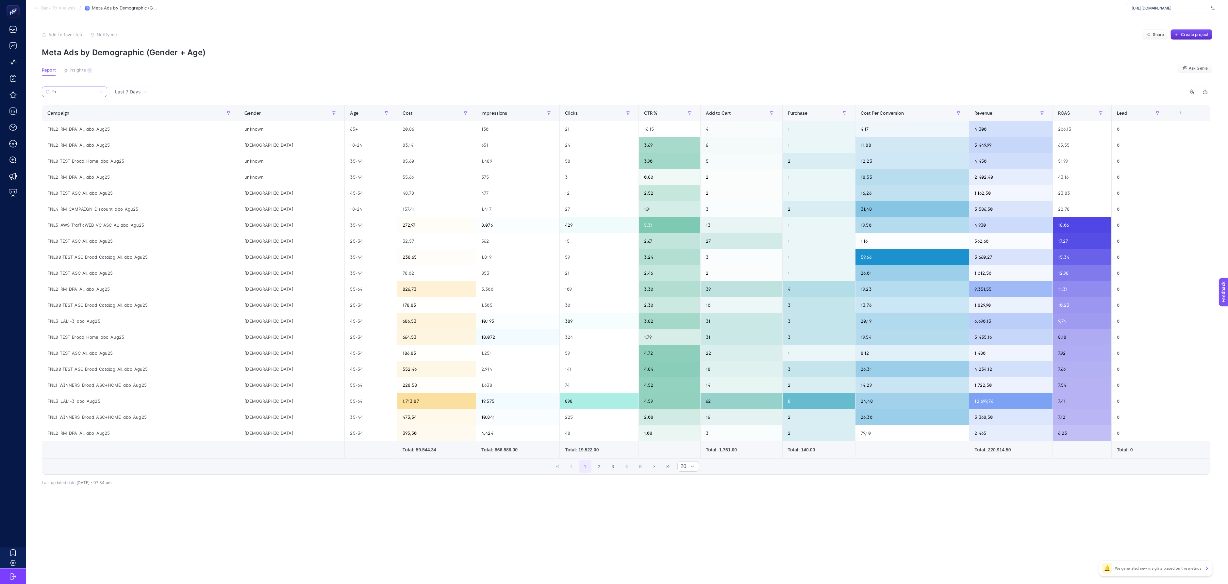
type input "f"
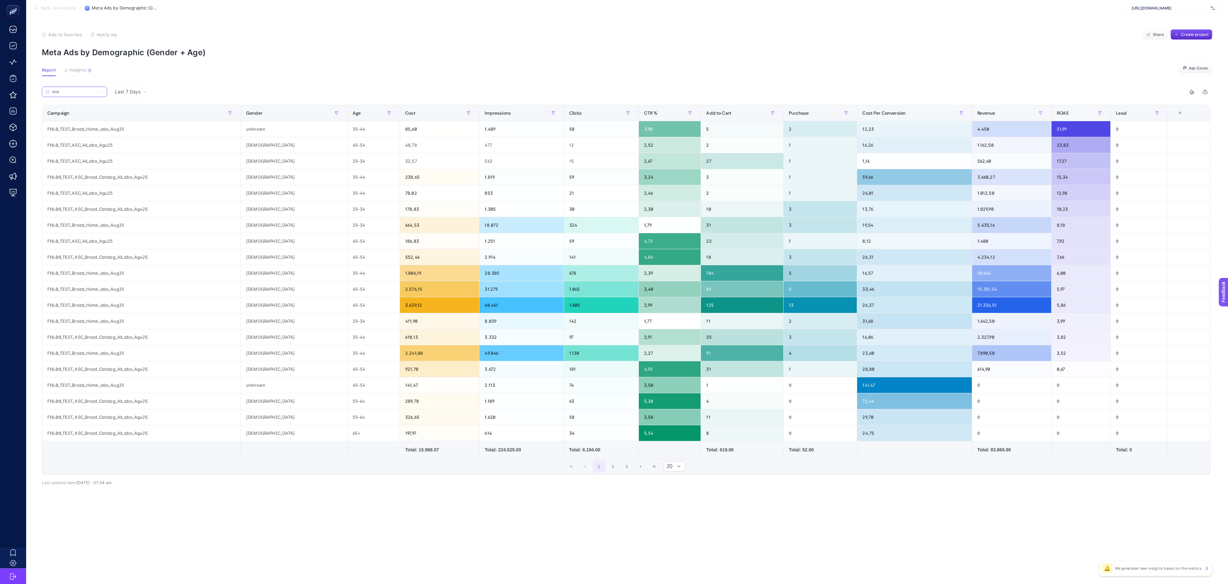
type input "test"
click at [802, 112] on div "Purchase" at bounding box center [820, 113] width 63 height 10
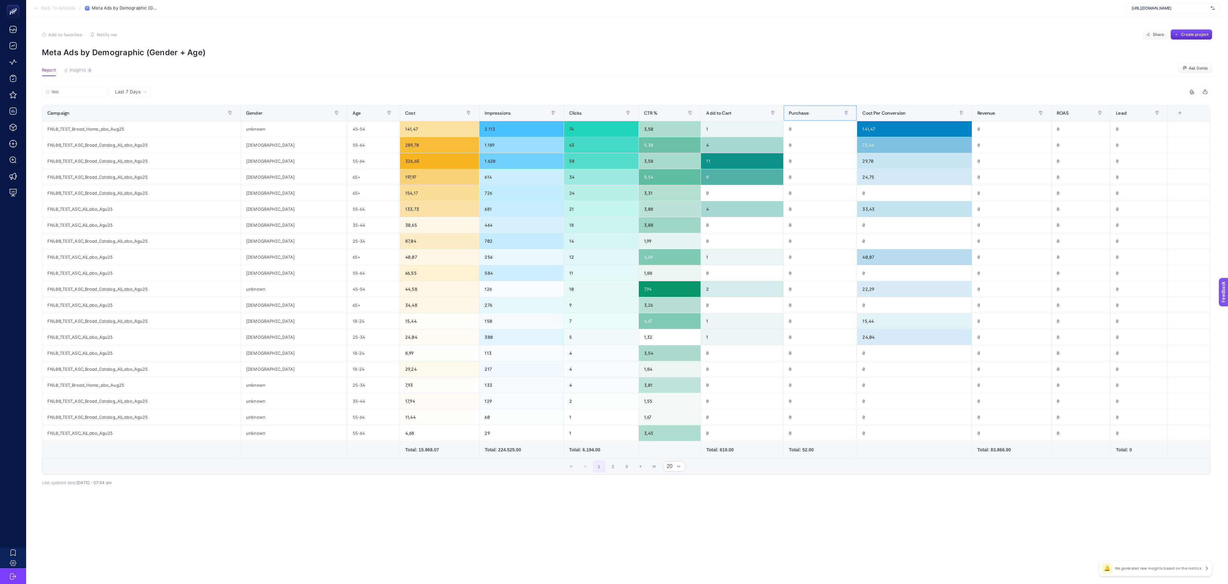
click at [794, 108] on div "Purchase" at bounding box center [820, 113] width 63 height 10
